Goal: Book appointment/travel/reservation

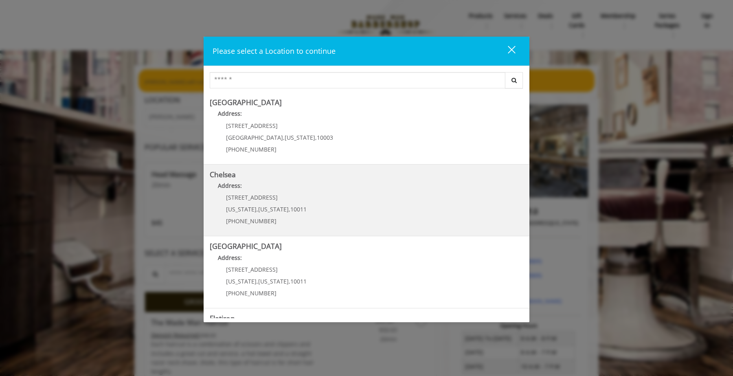
click at [301, 202] on div "169/170 W 23rd St New York , New York , 10011 (917) 639-3902" at bounding box center [260, 211] width 101 height 35
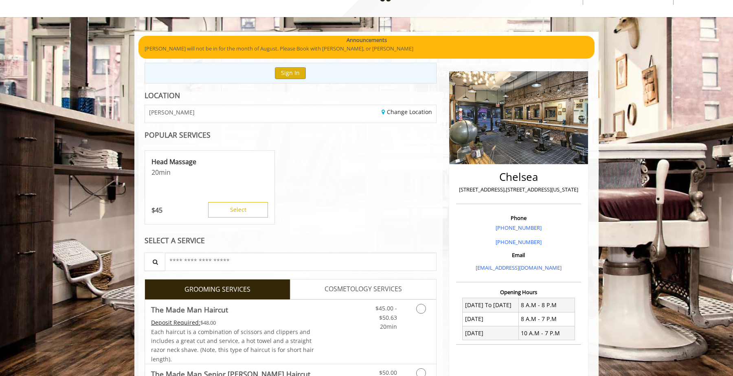
scroll to position [118, 0]
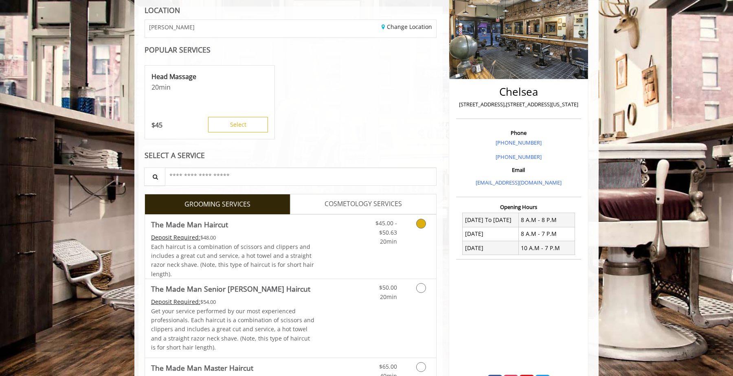
click at [420, 225] on icon "Grooming services" at bounding box center [421, 224] width 10 height 10
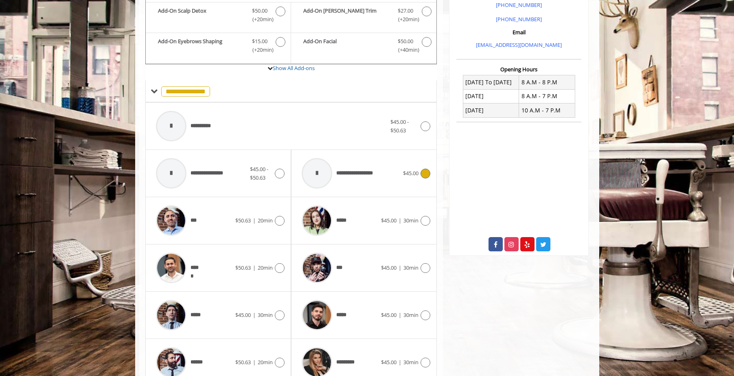
scroll to position [267, 0]
